Goal: Task Accomplishment & Management: Complete application form

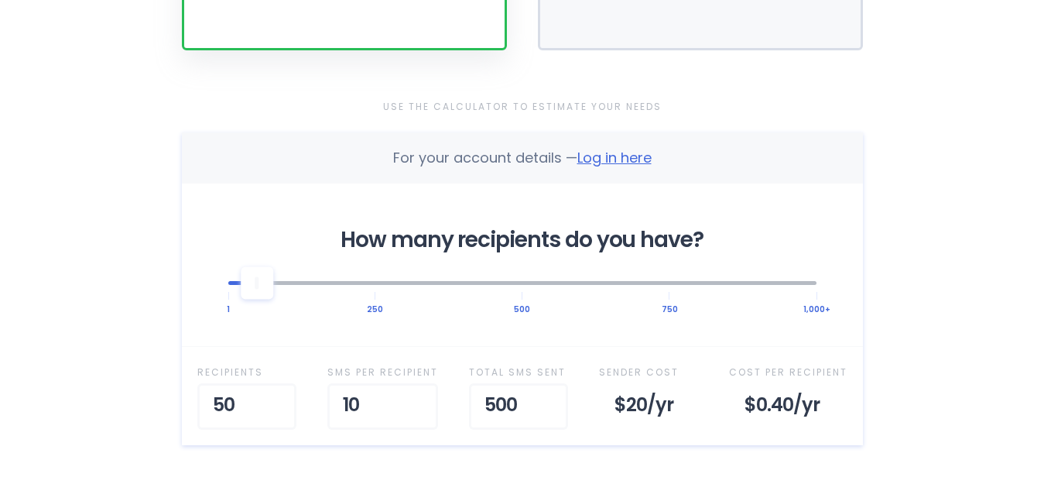
scroll to position [464, 0]
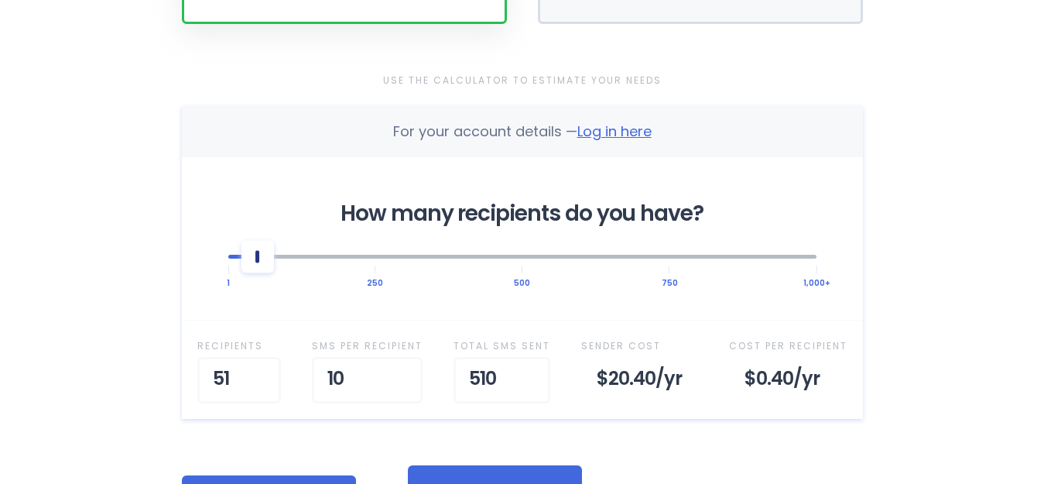
drag, startPoint x: 266, startPoint y: 286, endPoint x: 255, endPoint y: 290, distance: 10.8
click at [255, 272] on div at bounding box center [258, 256] width 33 height 33
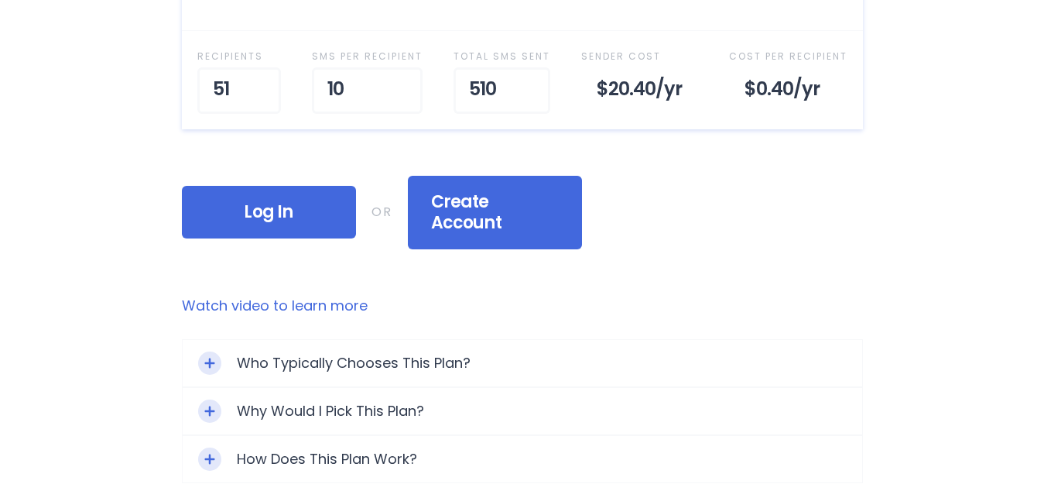
scroll to position [774, 0]
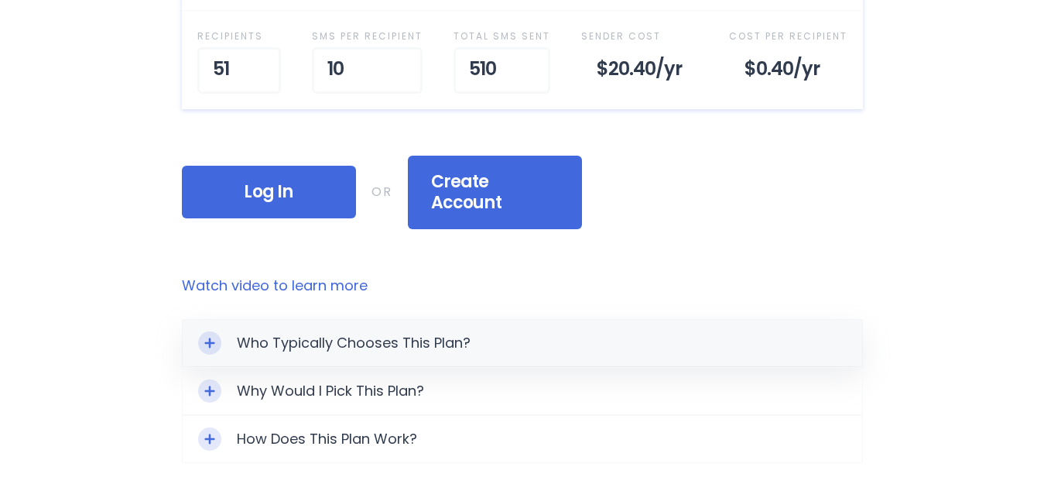
click at [213, 355] on div "Toggle Expand" at bounding box center [209, 342] width 23 height 23
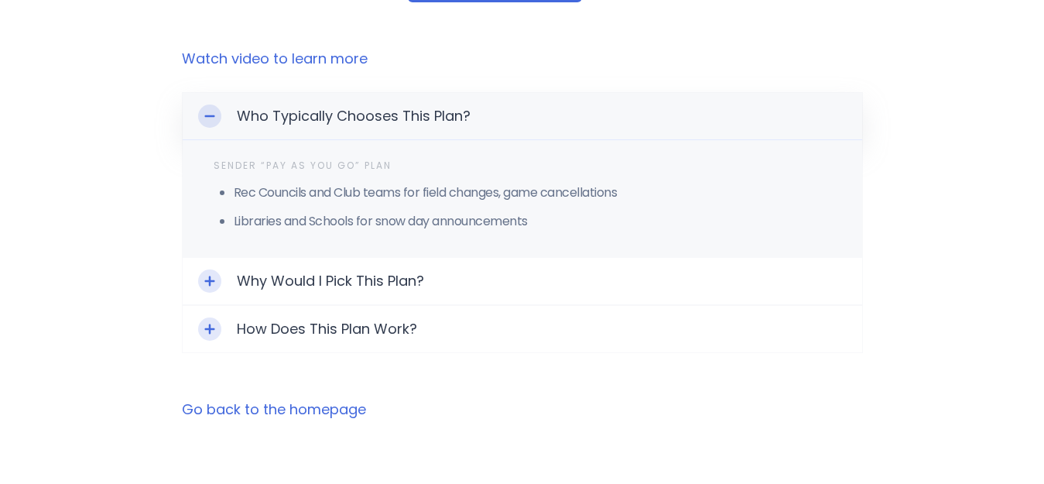
scroll to position [1006, 0]
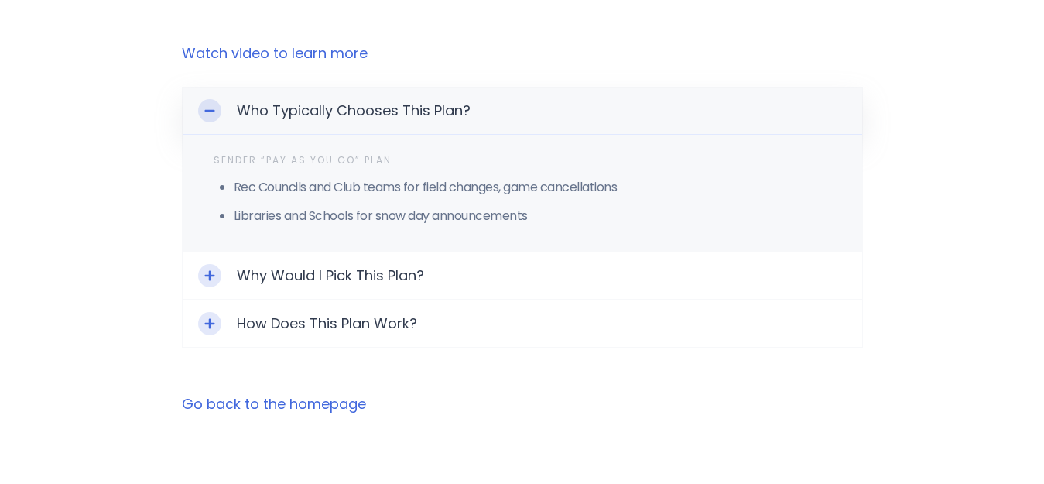
click at [355, 413] on link "Go back to the homepage" at bounding box center [274, 403] width 184 height 19
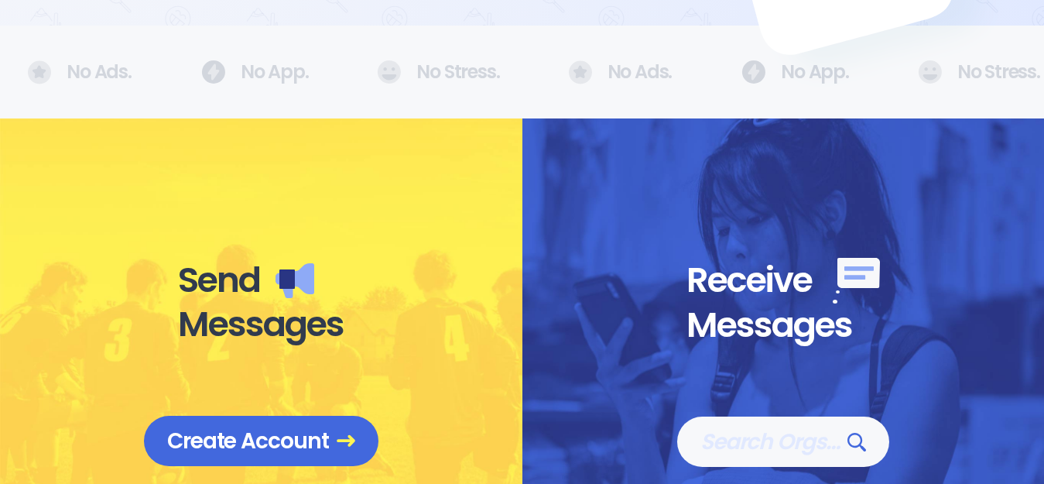
scroll to position [464, 0]
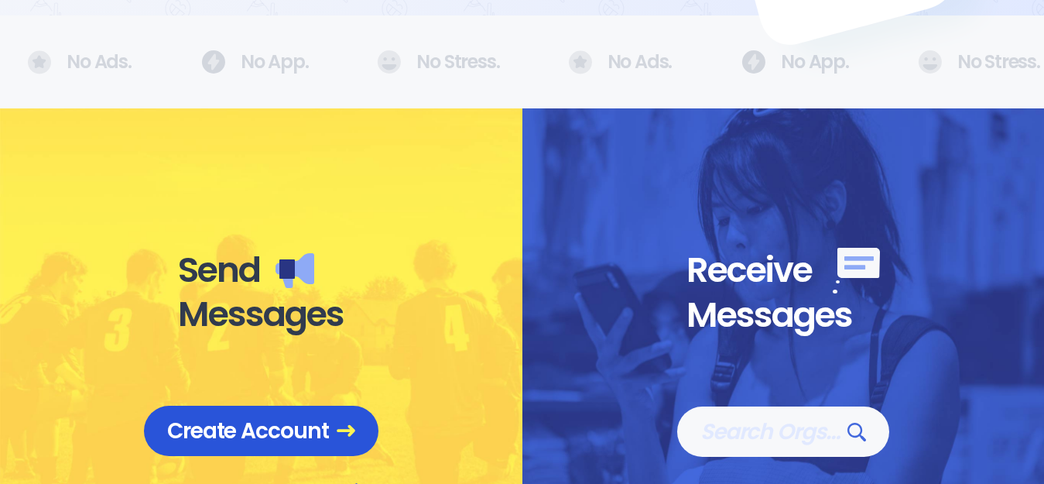
click at [239, 427] on span "Create Account" at bounding box center [261, 430] width 188 height 27
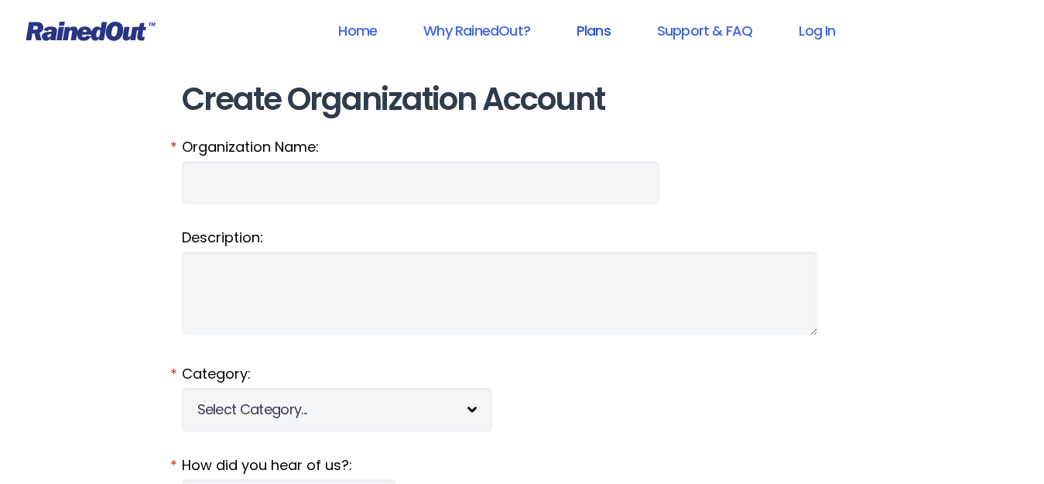
click at [594, 31] on link "Plans" at bounding box center [594, 30] width 74 height 35
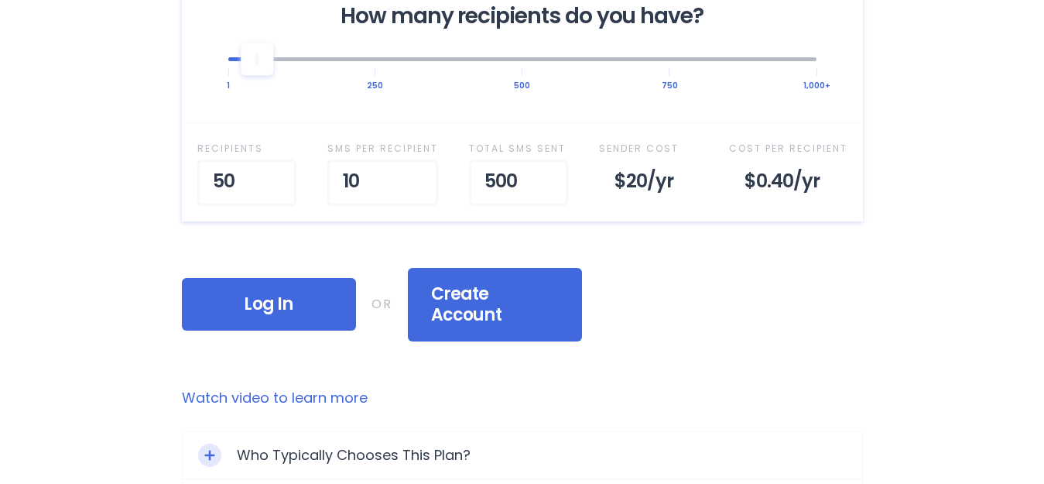
scroll to position [697, 0]
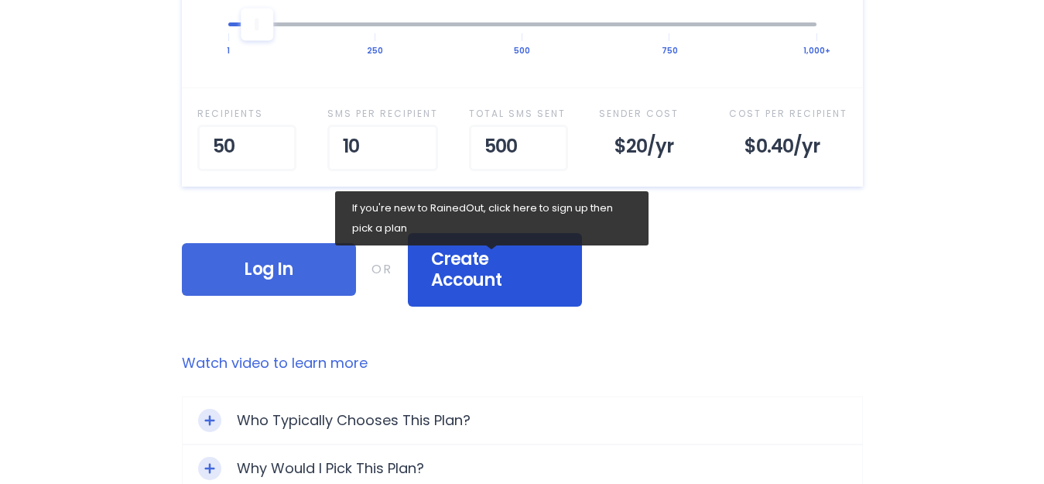
click at [483, 291] on span "Create Account" at bounding box center [495, 269] width 128 height 43
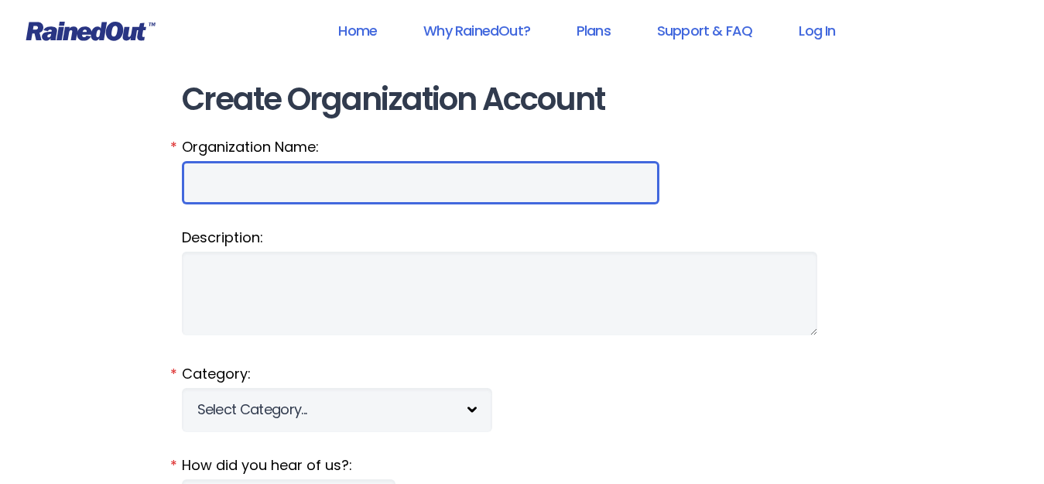
click at [226, 204] on input "Organization Name:" at bounding box center [421, 182] width 478 height 43
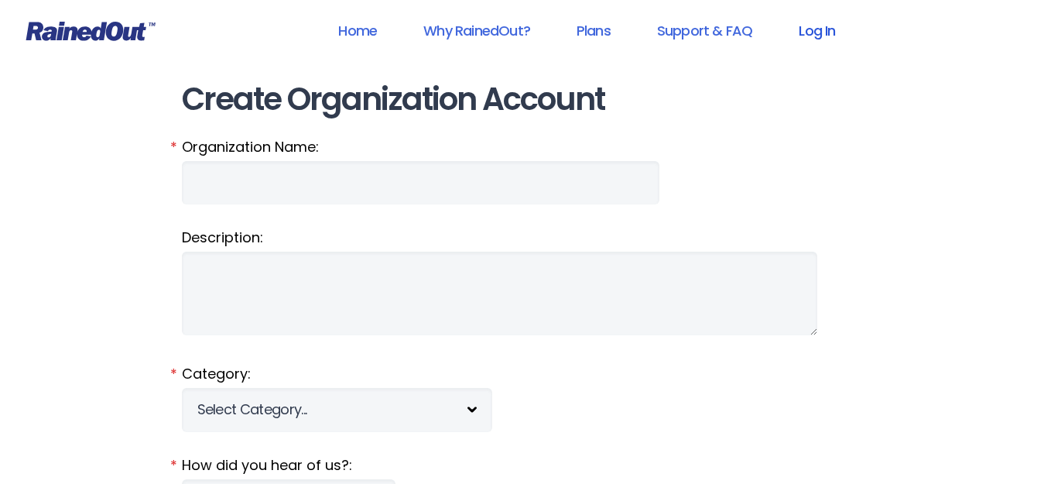
click at [827, 37] on link "Log In" at bounding box center [817, 30] width 77 height 35
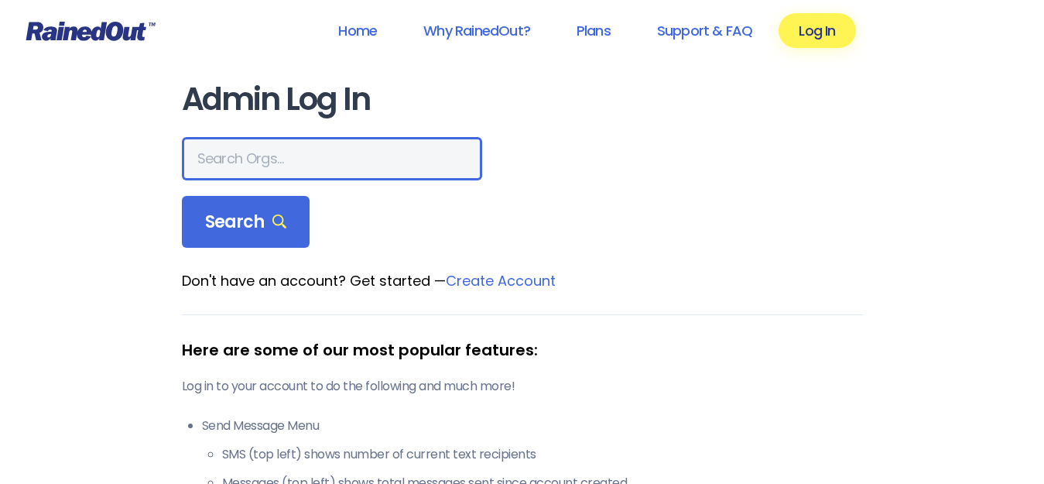
click at [235, 180] on input "text" at bounding box center [332, 158] width 300 height 43
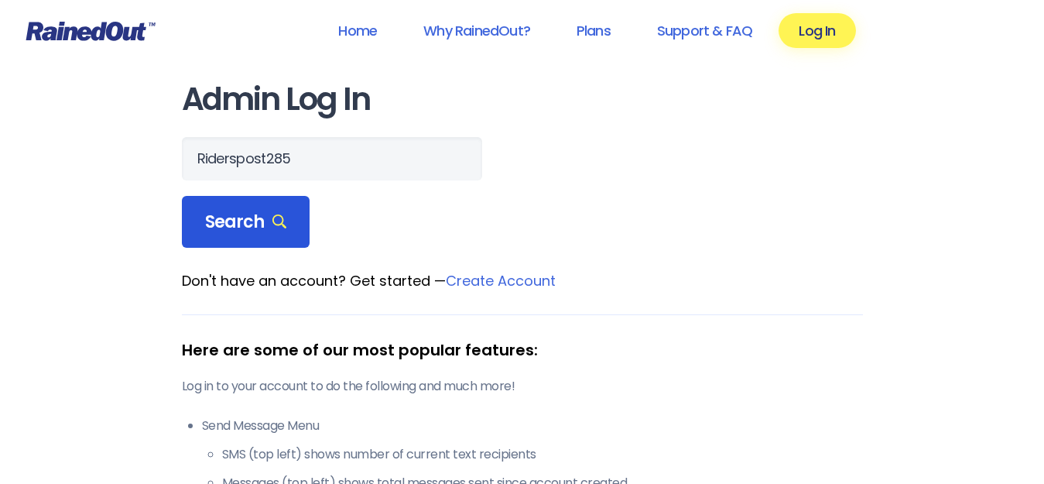
click at [258, 233] on span "Search" at bounding box center [246, 222] width 82 height 22
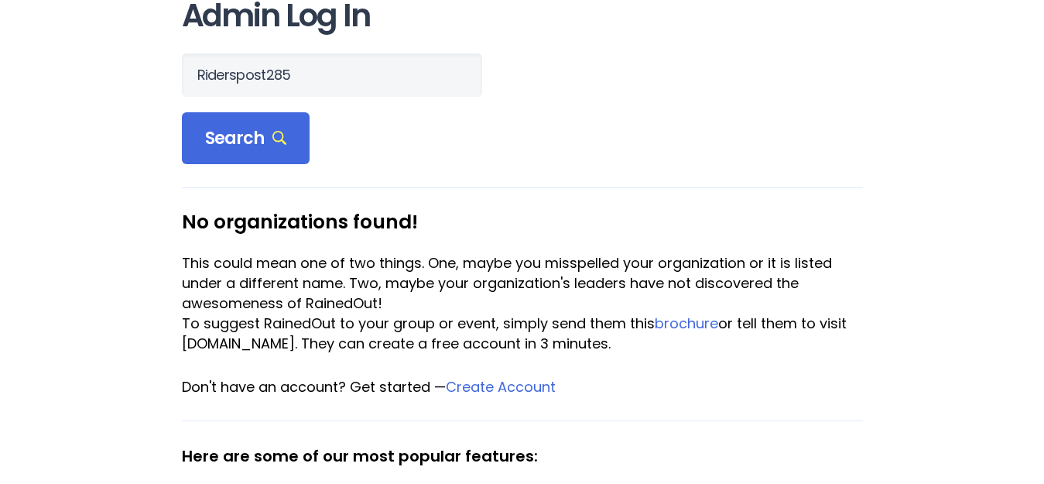
scroll to position [77, 0]
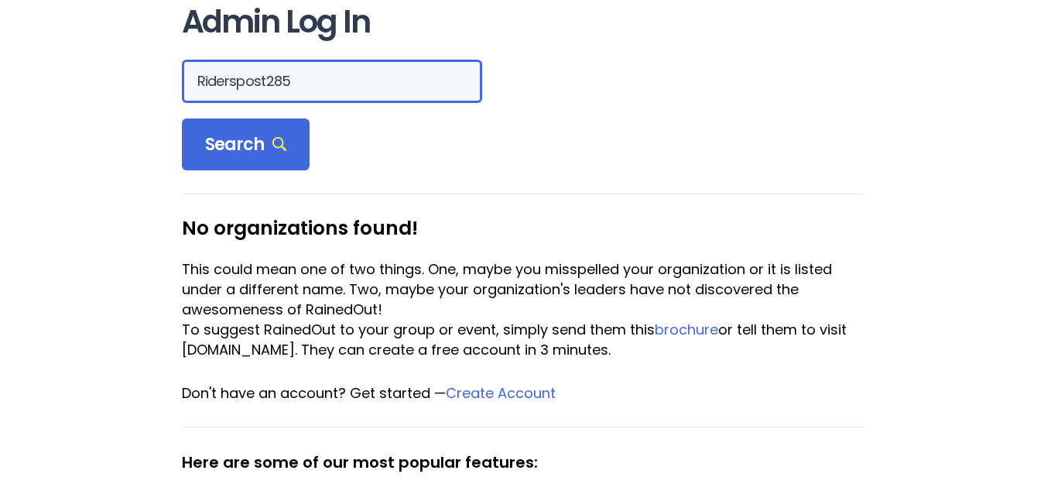
click at [316, 103] on input "Riderspost285" at bounding box center [332, 81] width 300 height 43
click at [204, 103] on input "Riderspost285" at bounding box center [332, 81] width 300 height 43
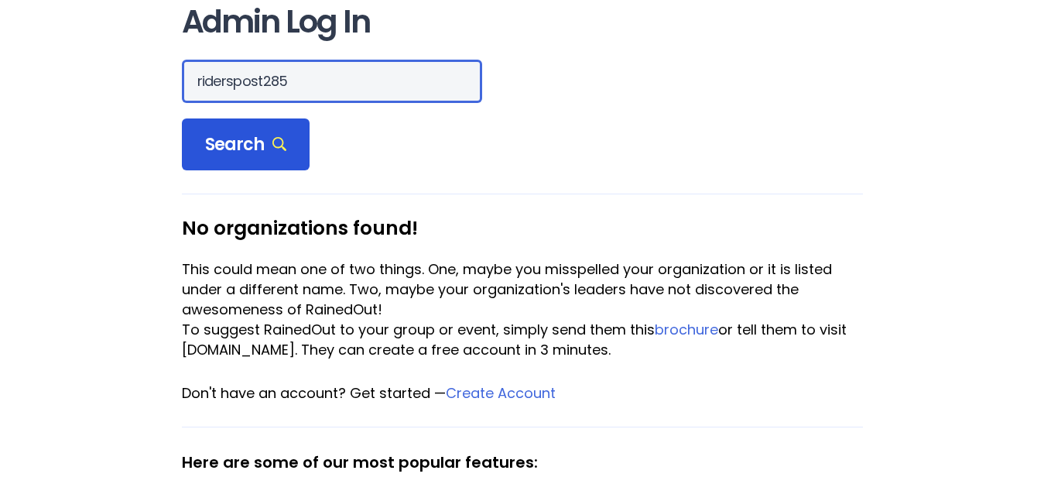
type input "riderspost285"
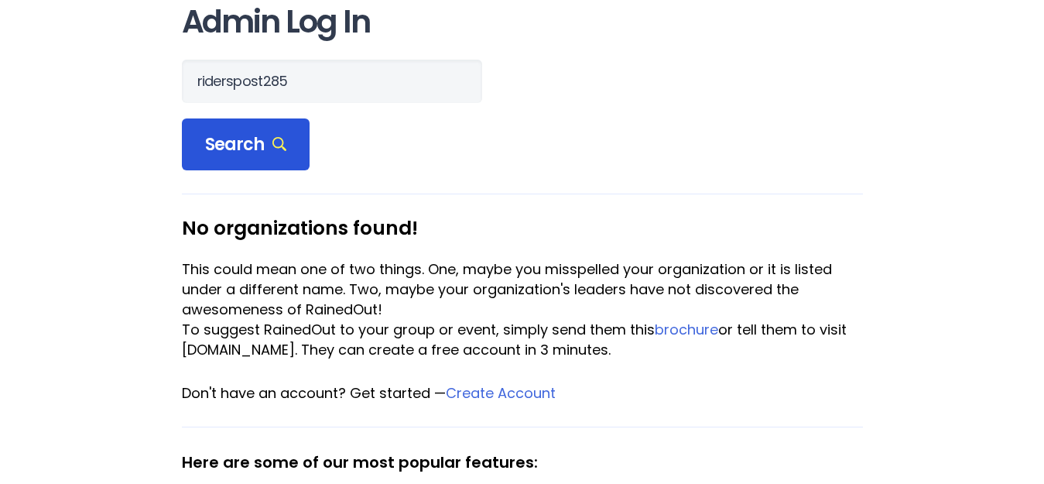
click at [274, 156] on div "Search" at bounding box center [246, 144] width 128 height 53
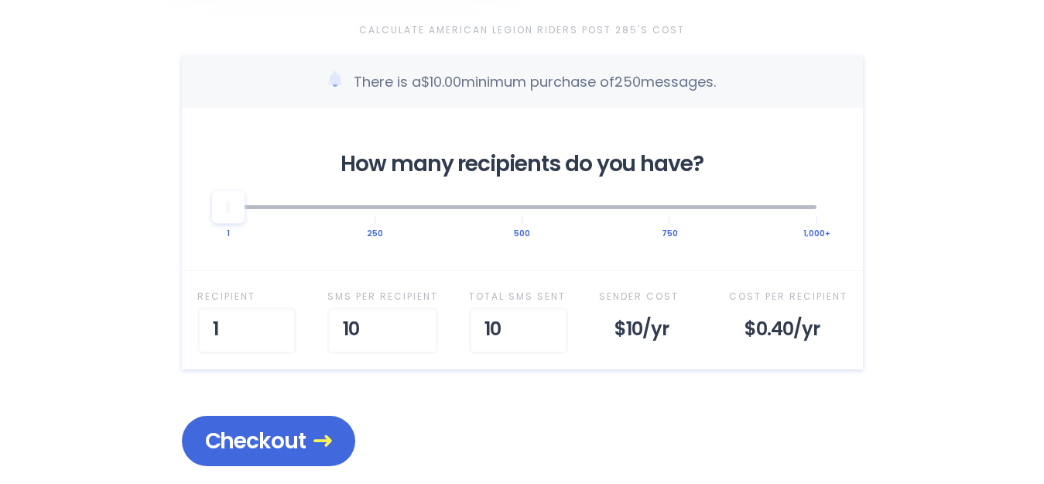
scroll to position [542, 0]
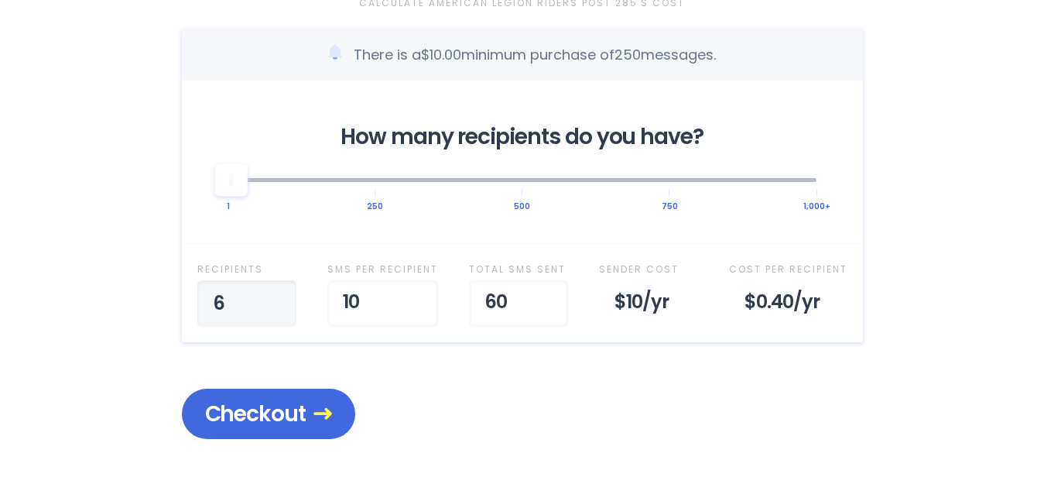
type input "60"
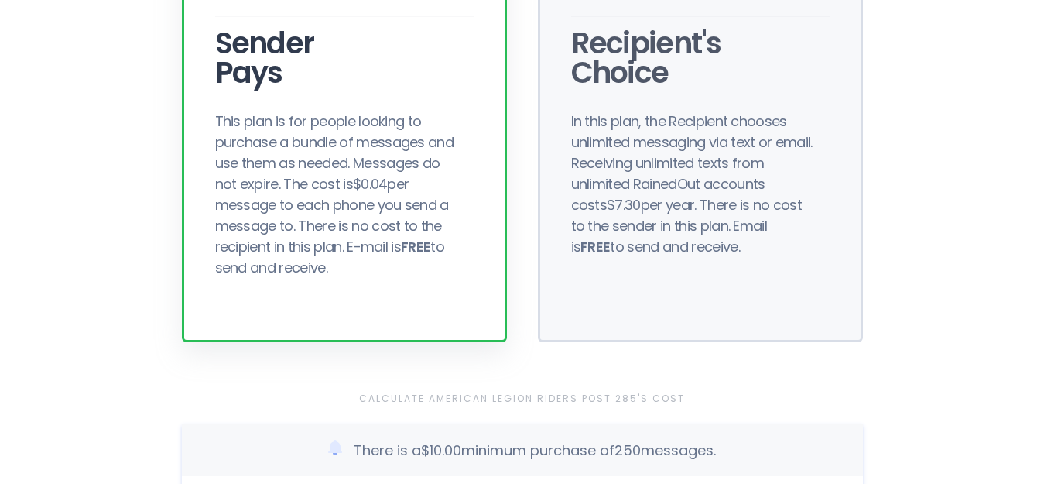
scroll to position [0, 0]
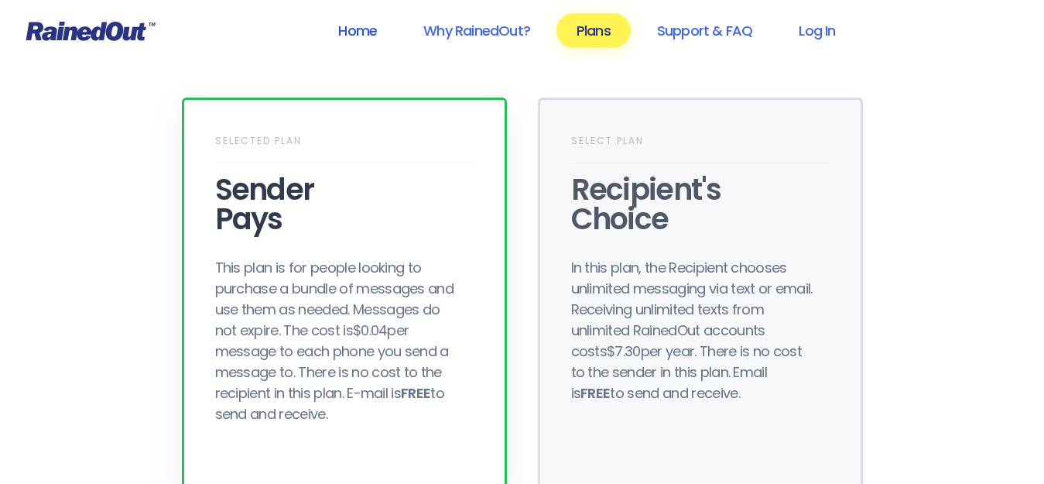
click at [364, 36] on link "Home" at bounding box center [357, 30] width 79 height 35
